Goal: Information Seeking & Learning: Learn about a topic

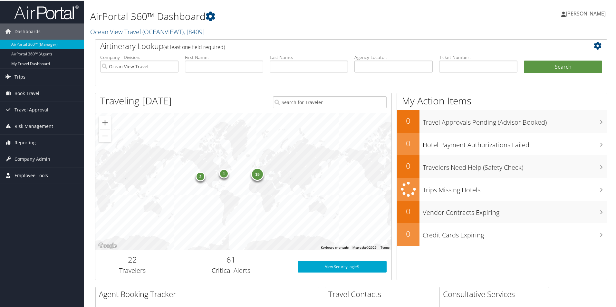
click at [34, 173] on span "Employee Tools" at bounding box center [32, 175] width 34 height 16
click at [23, 226] on link "Carrier Contracts" at bounding box center [42, 227] width 84 height 10
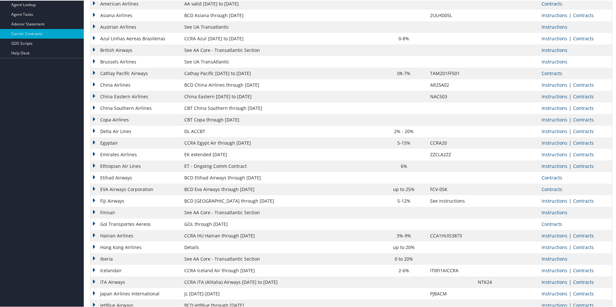
scroll to position [165, 0]
click at [585, 130] on link "Contracts" at bounding box center [583, 130] width 21 height 6
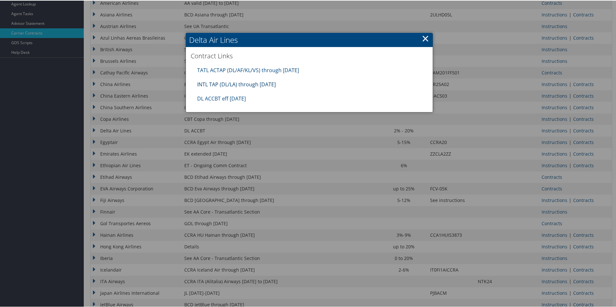
click at [255, 83] on link "INTL TAP (DL/LA) through 1.31.26" at bounding box center [236, 83] width 79 height 7
click at [235, 96] on link "DL ACCBT eff Aug 2025" at bounding box center [221, 97] width 49 height 7
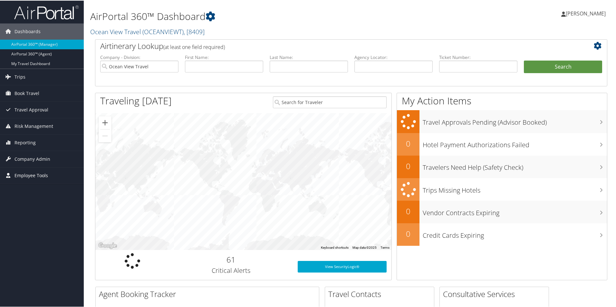
click at [23, 175] on span "Employee Tools" at bounding box center [32, 175] width 34 height 16
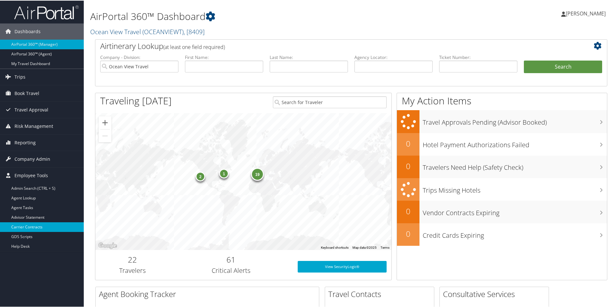
click at [29, 224] on link "Carrier Contracts" at bounding box center [42, 227] width 84 height 10
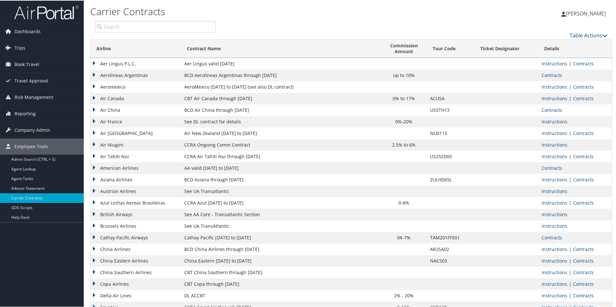
click at [585, 295] on link "Contracts" at bounding box center [583, 295] width 21 height 6
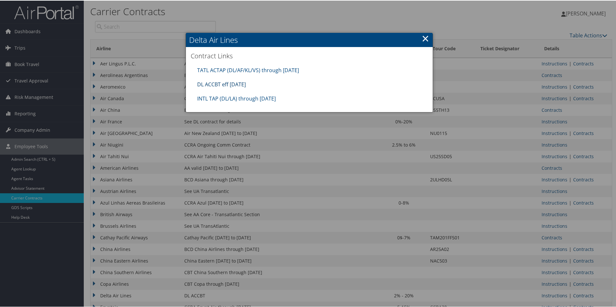
click at [210, 83] on link "DL ACCBT eff [DATE]" at bounding box center [221, 83] width 49 height 7
click at [422, 40] on link "×" at bounding box center [425, 37] width 7 height 13
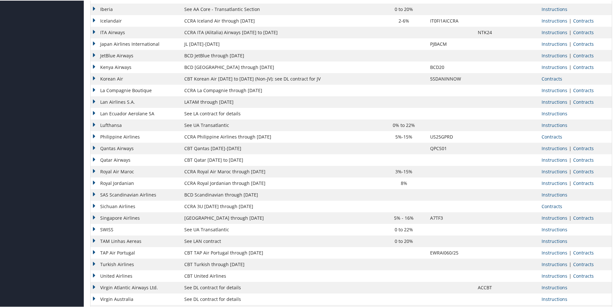
scroll to position [421, 0]
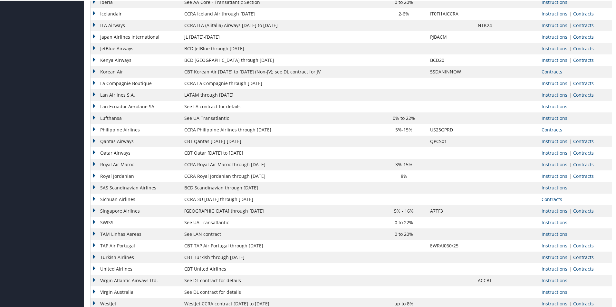
click at [583, 256] on link "Contracts" at bounding box center [583, 257] width 21 height 6
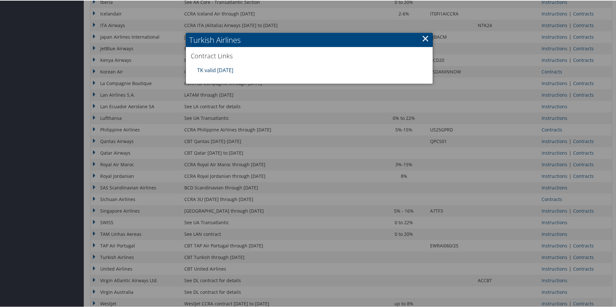
click at [210, 69] on link "TK valid 31DEC25" at bounding box center [215, 69] width 36 height 7
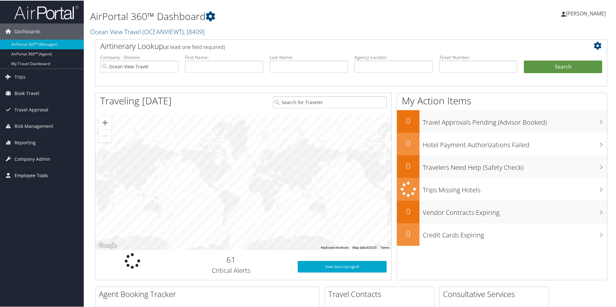
click at [29, 171] on span "Employee Tools" at bounding box center [32, 175] width 34 height 16
click at [37, 223] on link "Carrier Contracts" at bounding box center [42, 227] width 84 height 10
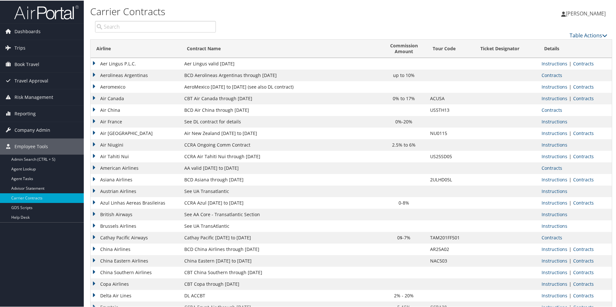
drag, startPoint x: 616, startPoint y: 64, endPoint x: 618, endPoint y: 132, distance: 68.1
click at [618, 132] on html "Menu Dashboards ► AirPortal 360™ (Manager) AirPortal 360™ (Agent) My Travel Das…" at bounding box center [309, 153] width 619 height 307
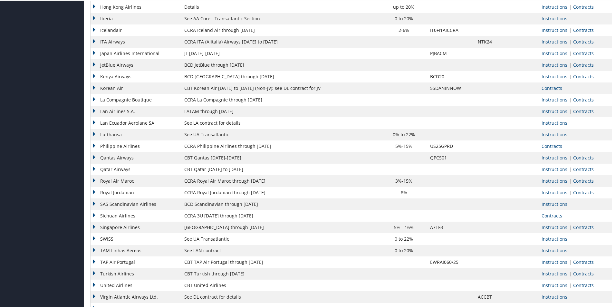
scroll to position [406, 0]
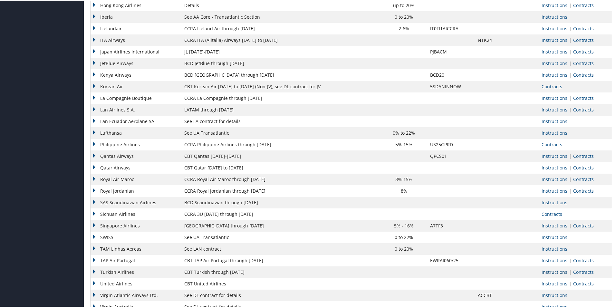
click at [550, 273] on link "Instructions" at bounding box center [555, 271] width 26 height 6
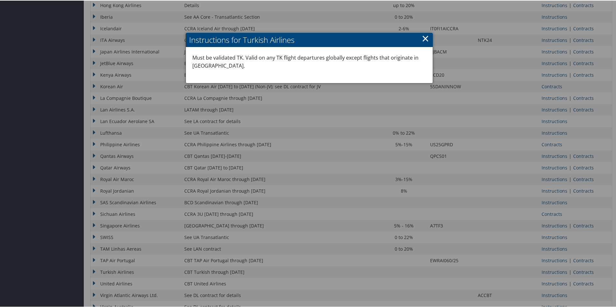
click at [582, 271] on div at bounding box center [309, 153] width 619 height 307
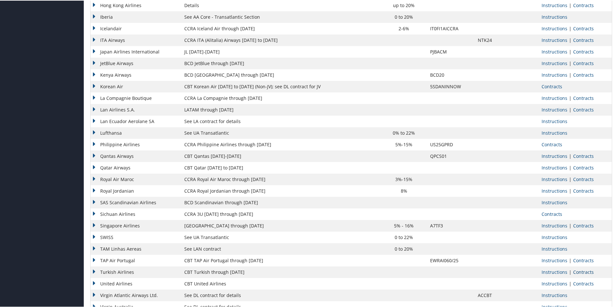
click at [582, 271] on link "Contracts" at bounding box center [583, 271] width 21 height 6
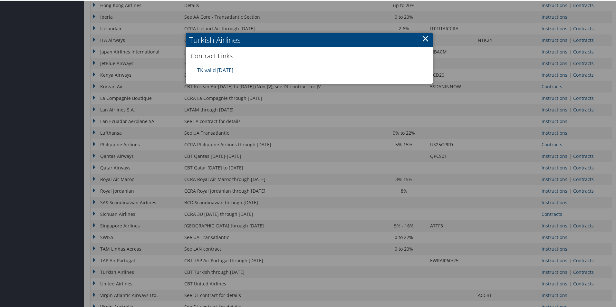
click at [223, 70] on link "TK valid 31DEC25" at bounding box center [215, 69] width 36 height 7
